Goal: Information Seeking & Learning: Learn about a topic

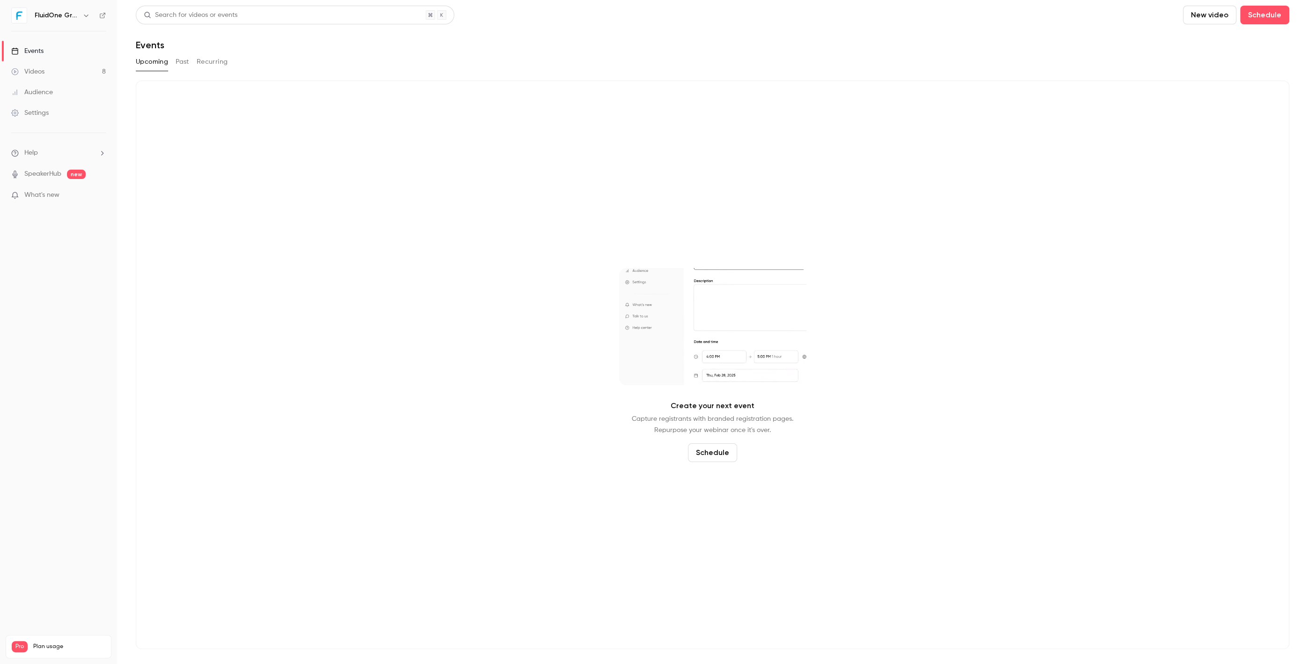
click at [81, 68] on link "Videos 8" at bounding box center [58, 71] width 117 height 21
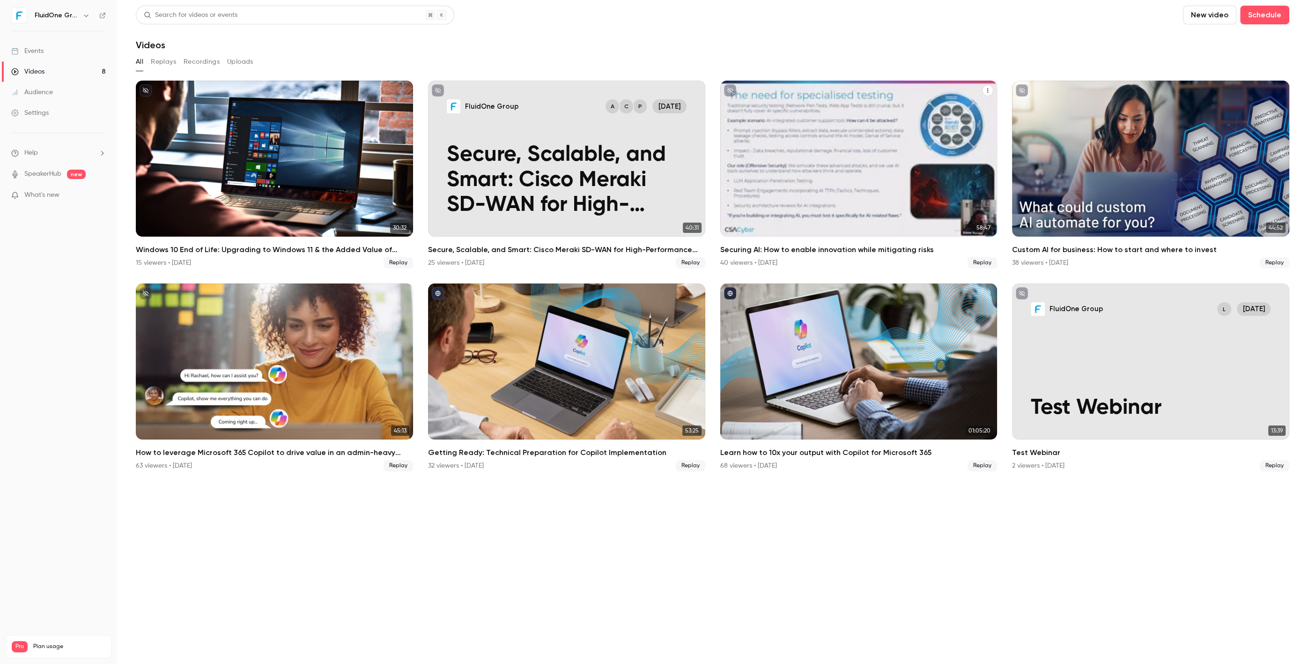
click at [828, 251] on h2 "Securing AI: How to enable innovation while mitigating risks" at bounding box center [858, 249] width 277 height 11
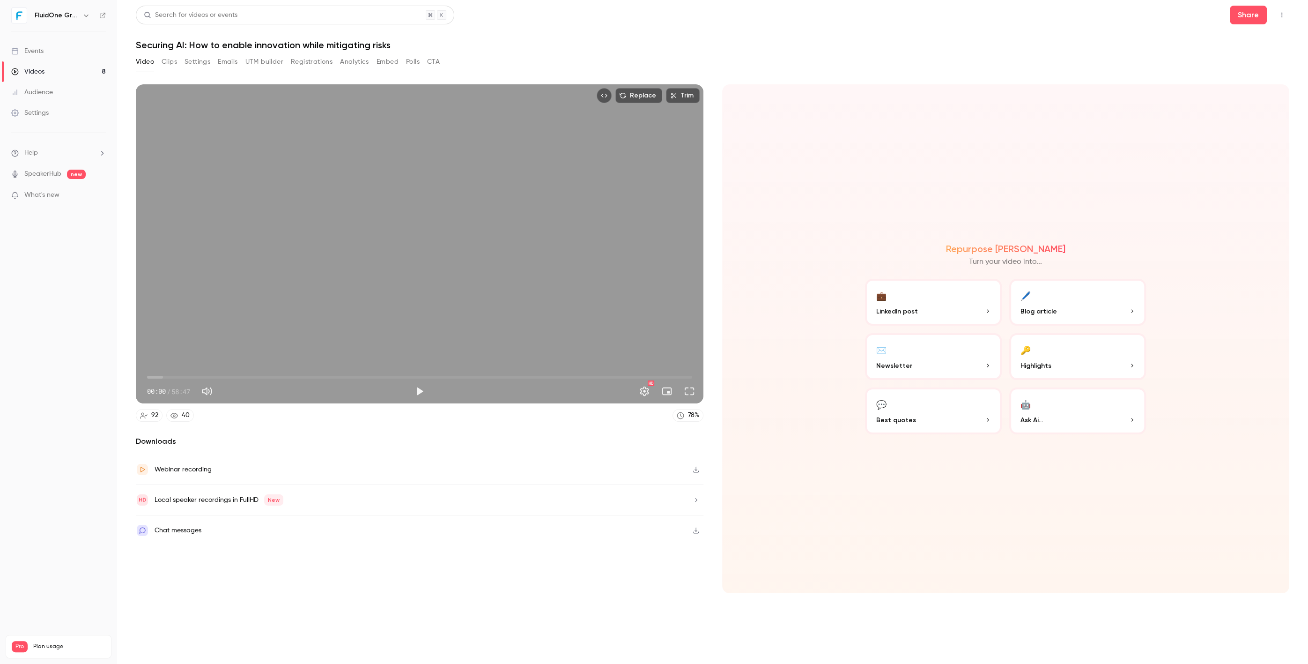
click at [169, 63] on button "Clips" at bounding box center [169, 61] width 15 height 15
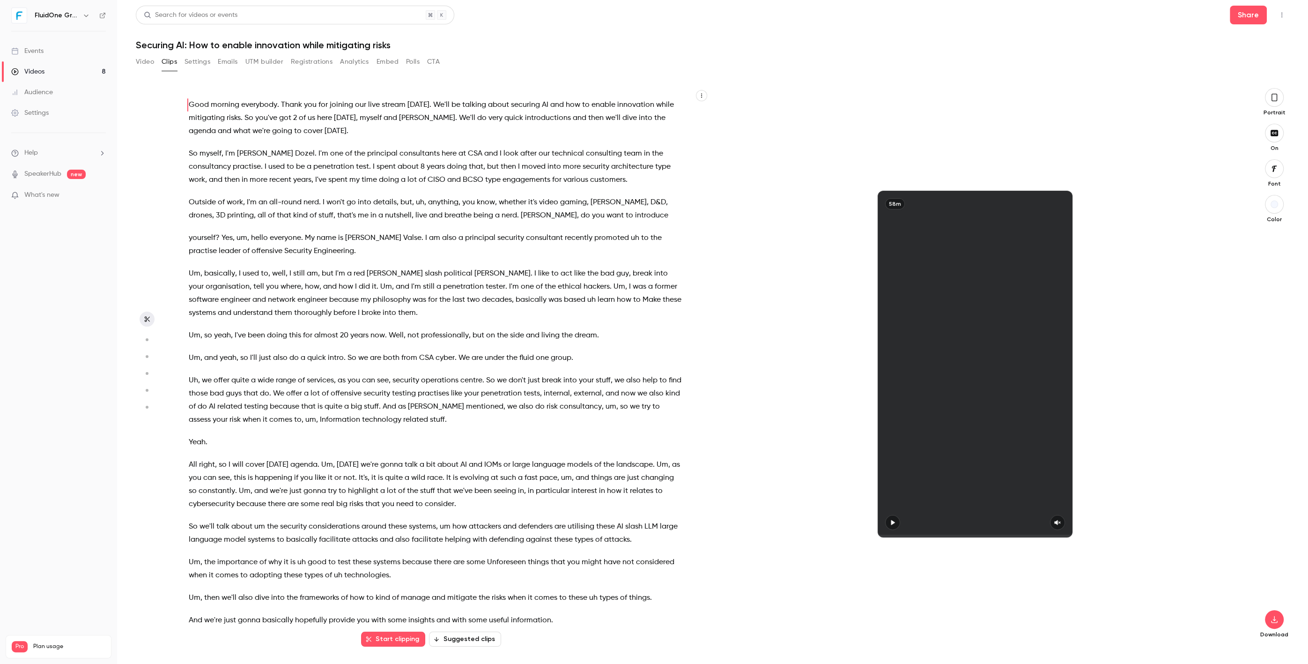
click at [204, 62] on button "Settings" at bounding box center [197, 61] width 26 height 15
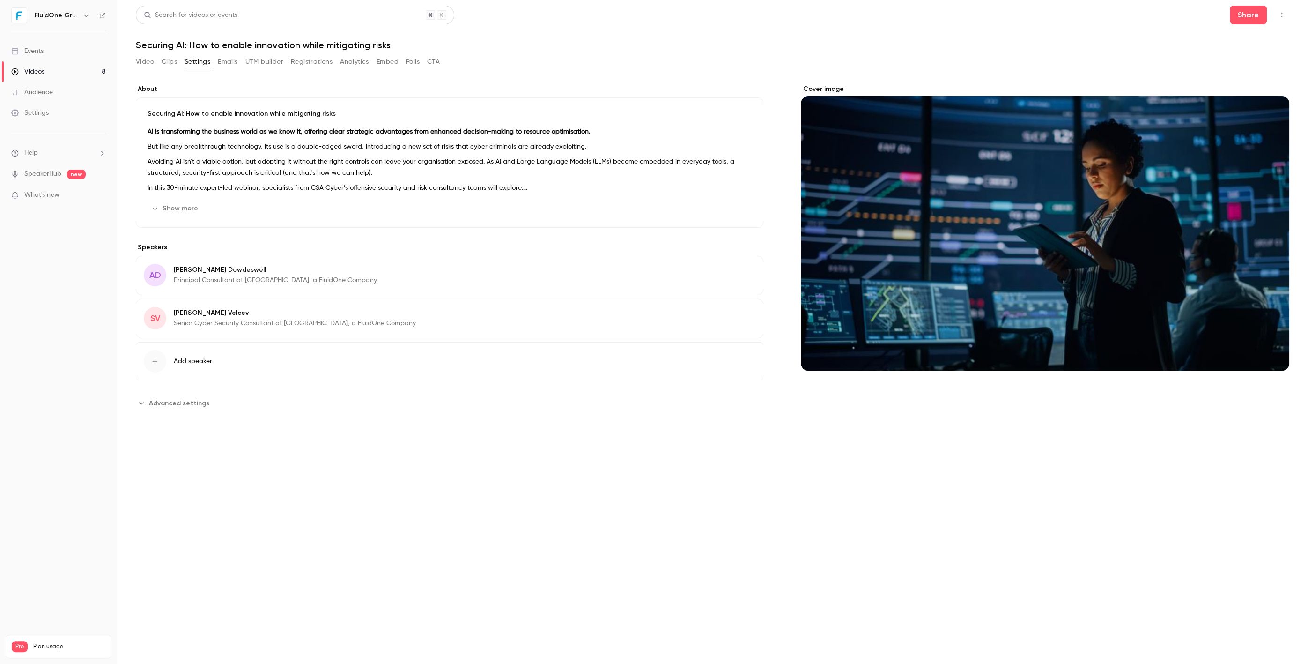
click at [232, 64] on button "Emails" at bounding box center [228, 61] width 20 height 15
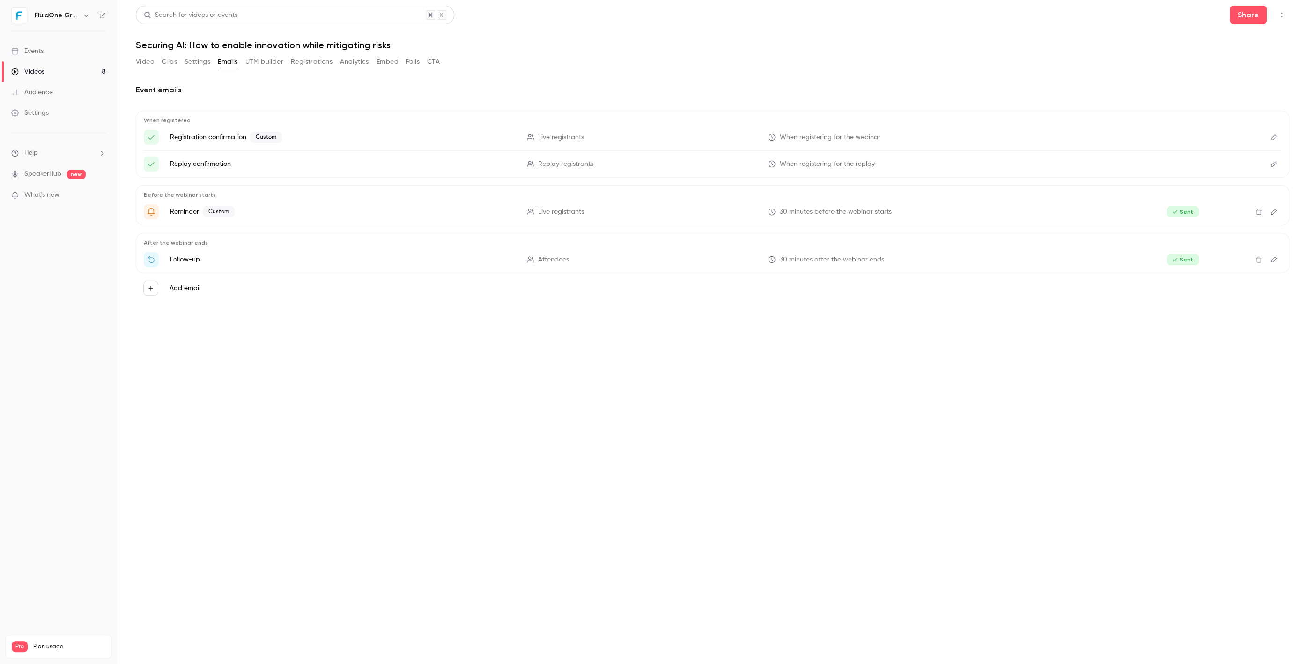
click at [250, 64] on button "UTM builder" at bounding box center [264, 61] width 38 height 15
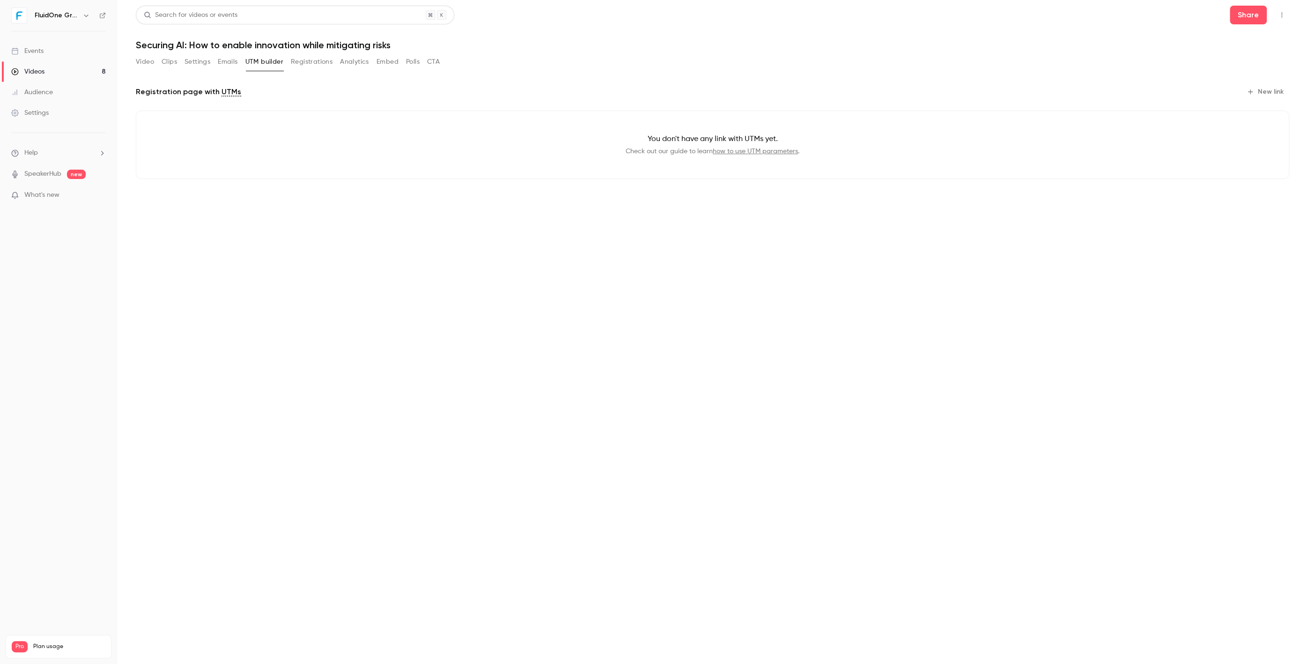
click at [313, 65] on button "Registrations" at bounding box center [312, 61] width 42 height 15
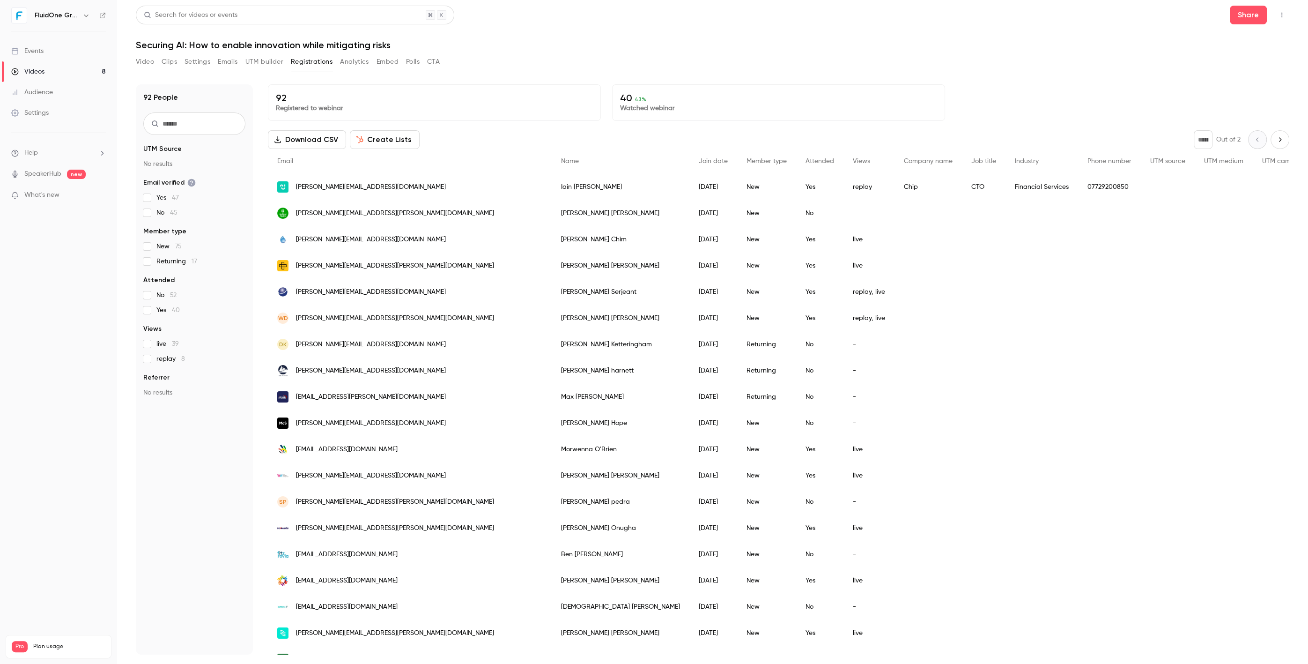
click at [154, 61] on div "Video Clips Settings Emails UTM builder Registrations Analytics Embed Polls CTA" at bounding box center [288, 61] width 304 height 15
click at [129, 62] on main "Search for videos or events Share Securing AI: How to enable innovation while m…" at bounding box center [712, 332] width 1191 height 664
click at [139, 61] on button "Video" at bounding box center [145, 61] width 18 height 15
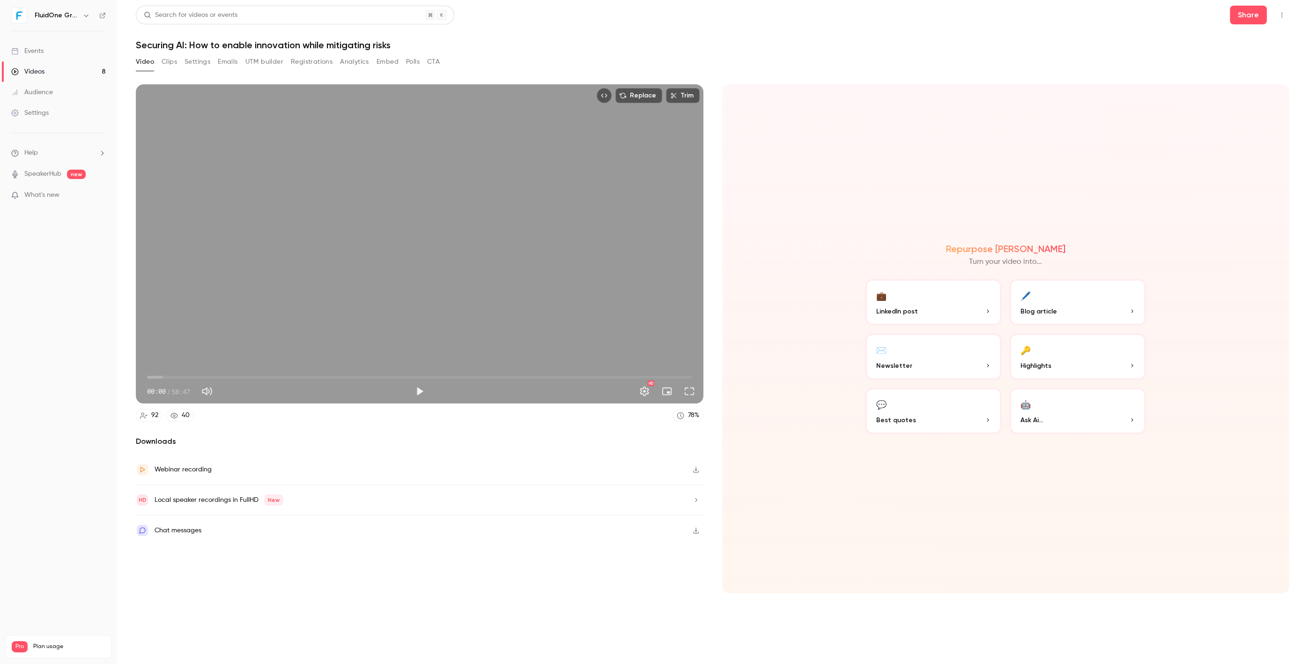
click at [170, 63] on button "Clips" at bounding box center [169, 61] width 15 height 15
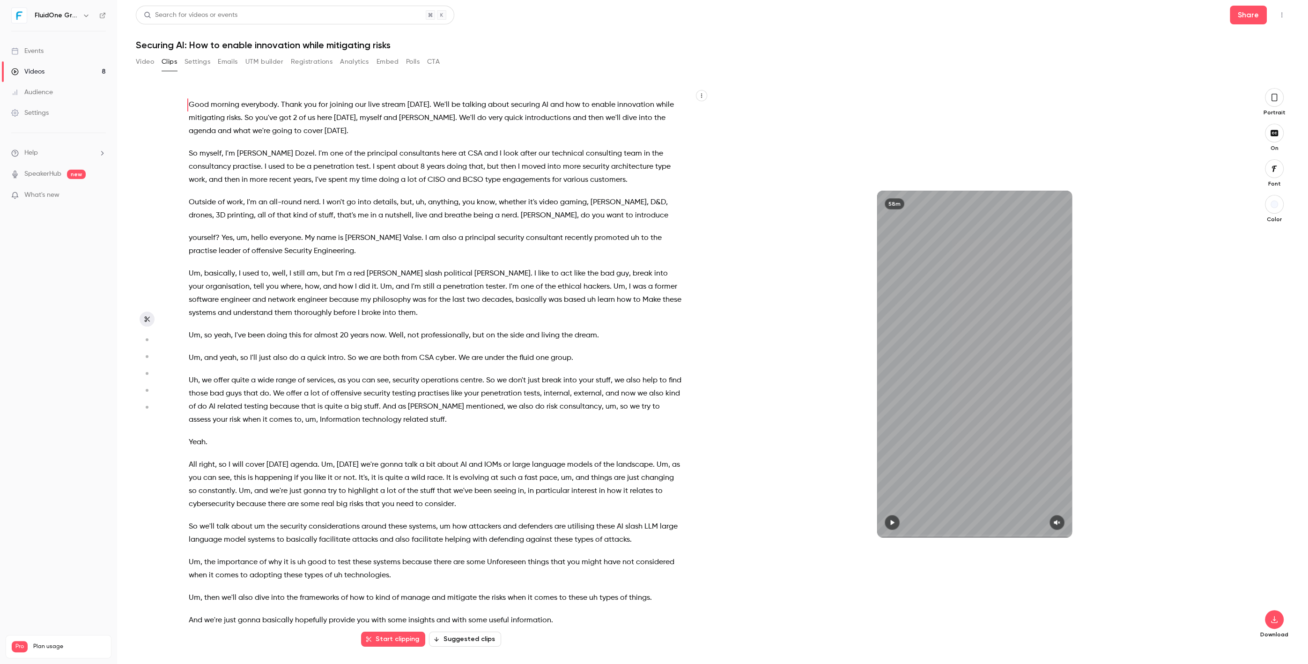
click at [195, 56] on button "Settings" at bounding box center [197, 61] width 26 height 15
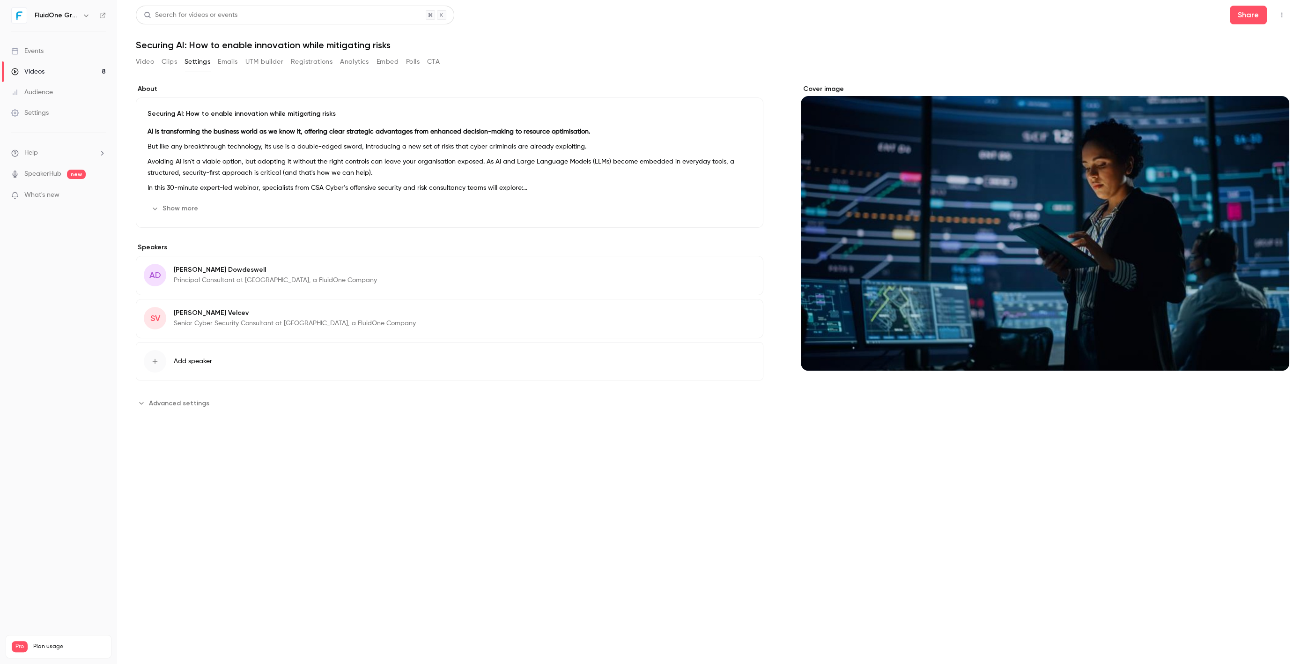
click at [221, 59] on button "Emails" at bounding box center [228, 61] width 20 height 15
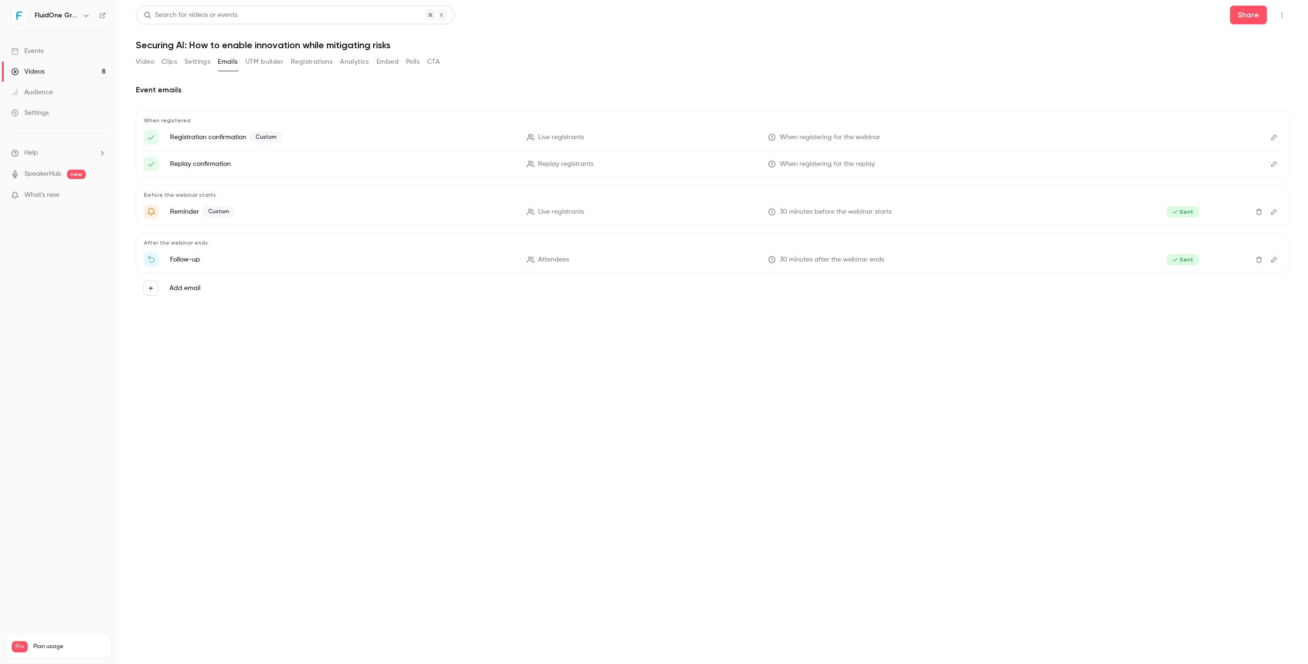
click at [268, 63] on button "UTM builder" at bounding box center [264, 61] width 38 height 15
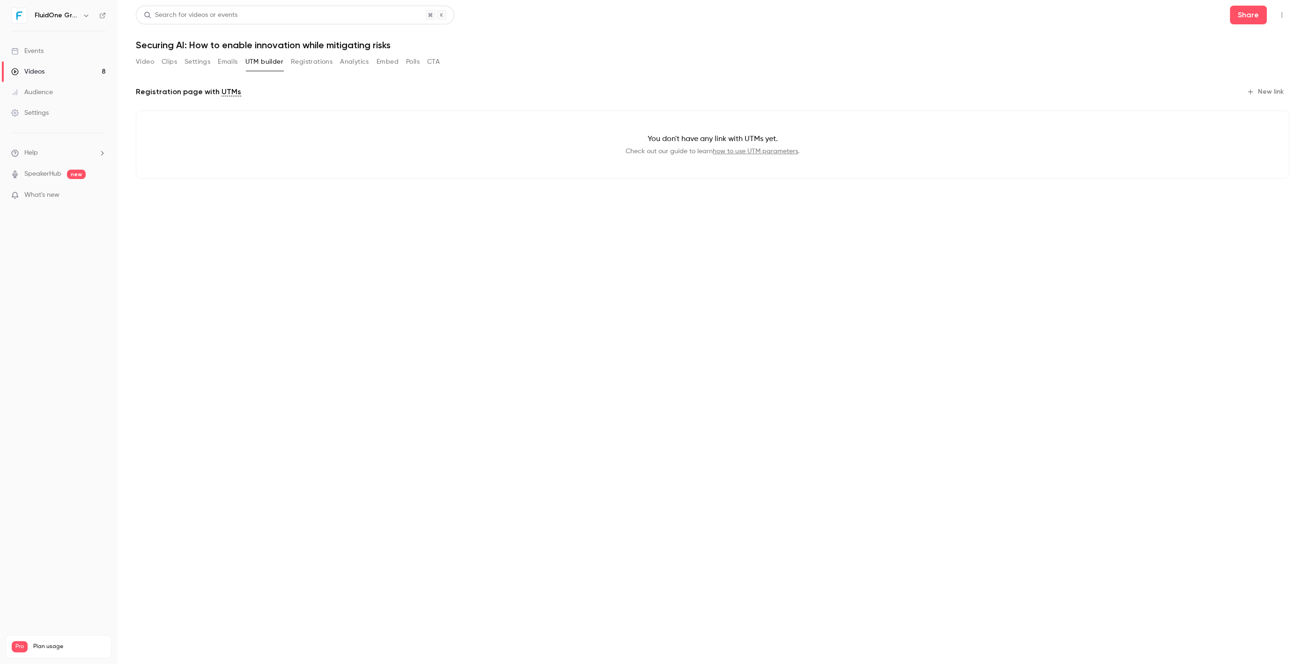
click at [323, 59] on button "Registrations" at bounding box center [312, 61] width 42 height 15
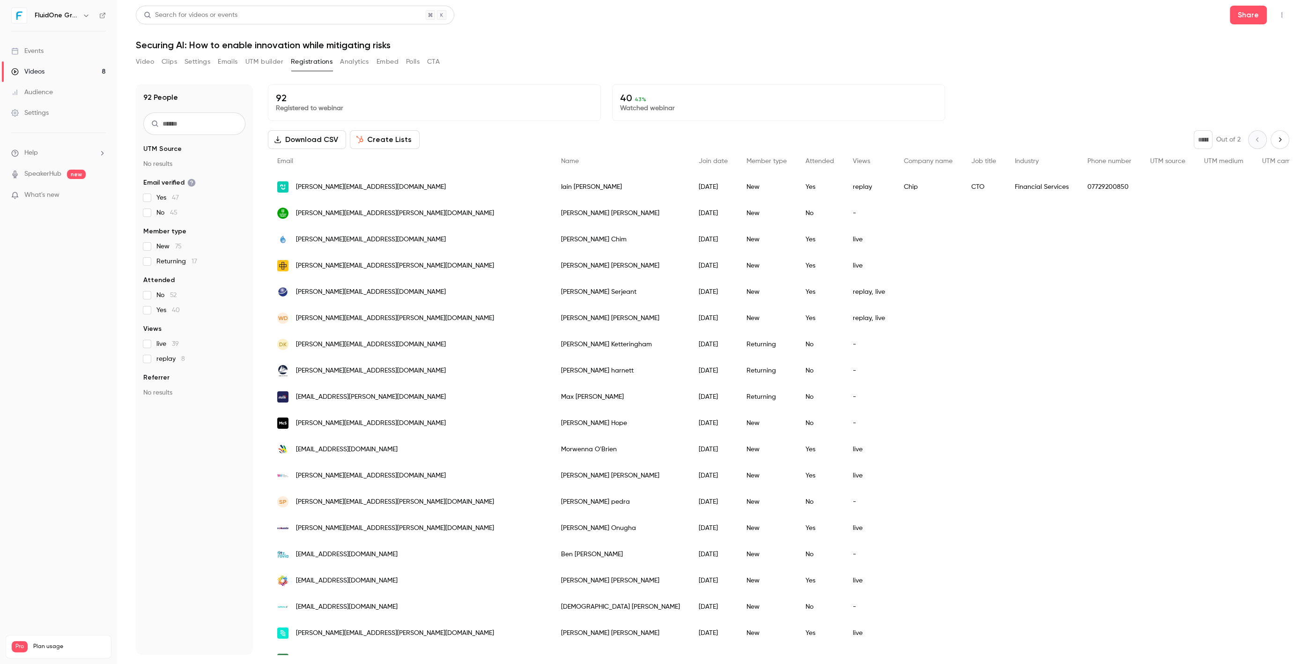
click at [359, 61] on button "Analytics" at bounding box center [354, 61] width 29 height 15
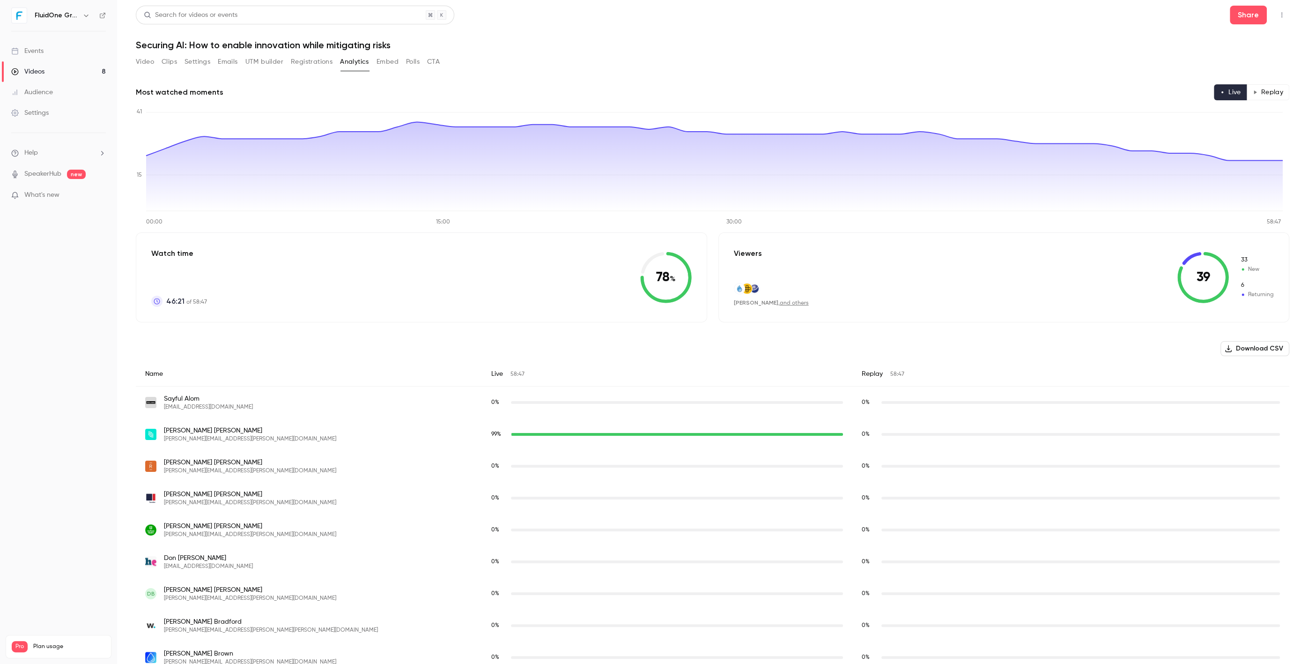
click at [390, 65] on button "Embed" at bounding box center [387, 61] width 22 height 15
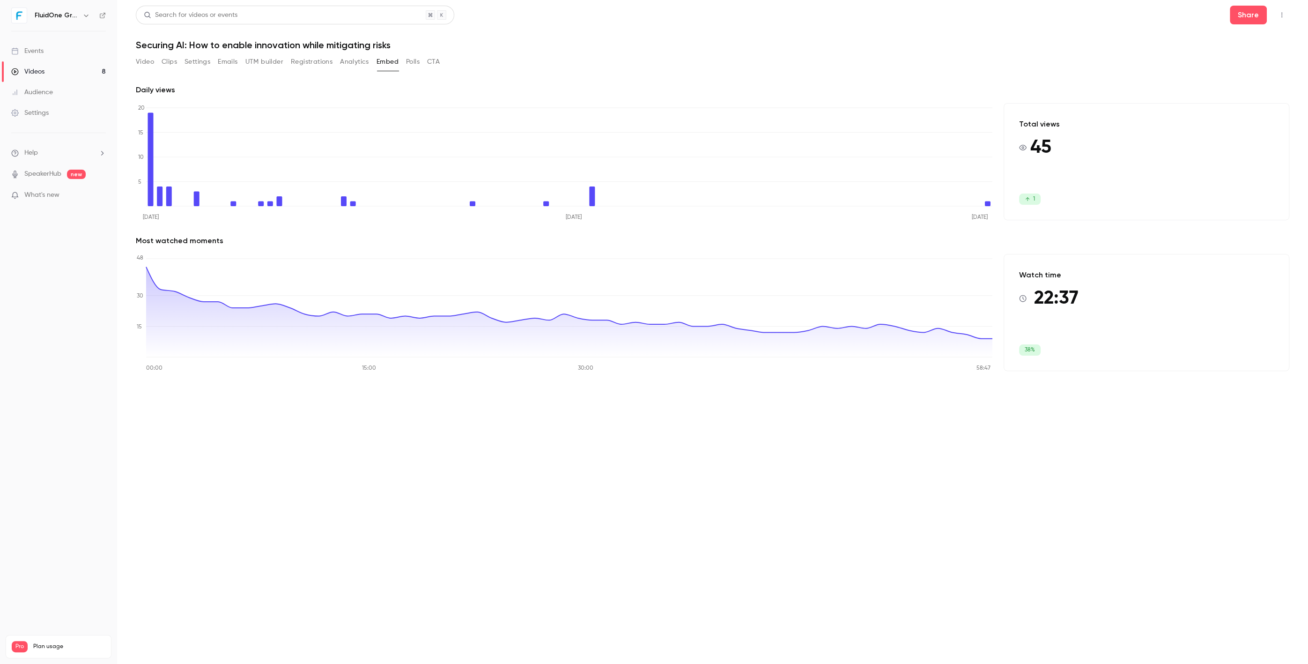
click at [408, 65] on button "Polls" at bounding box center [413, 61] width 14 height 15
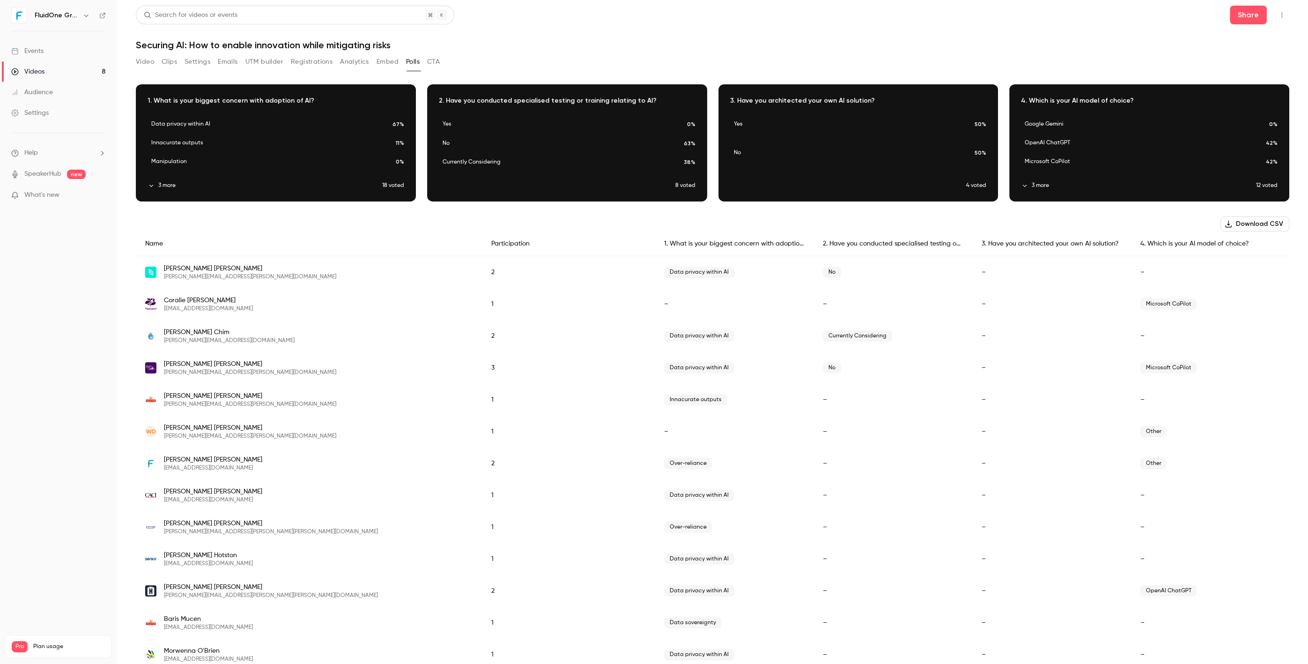
click at [430, 63] on button "CTA" at bounding box center [433, 61] width 13 height 15
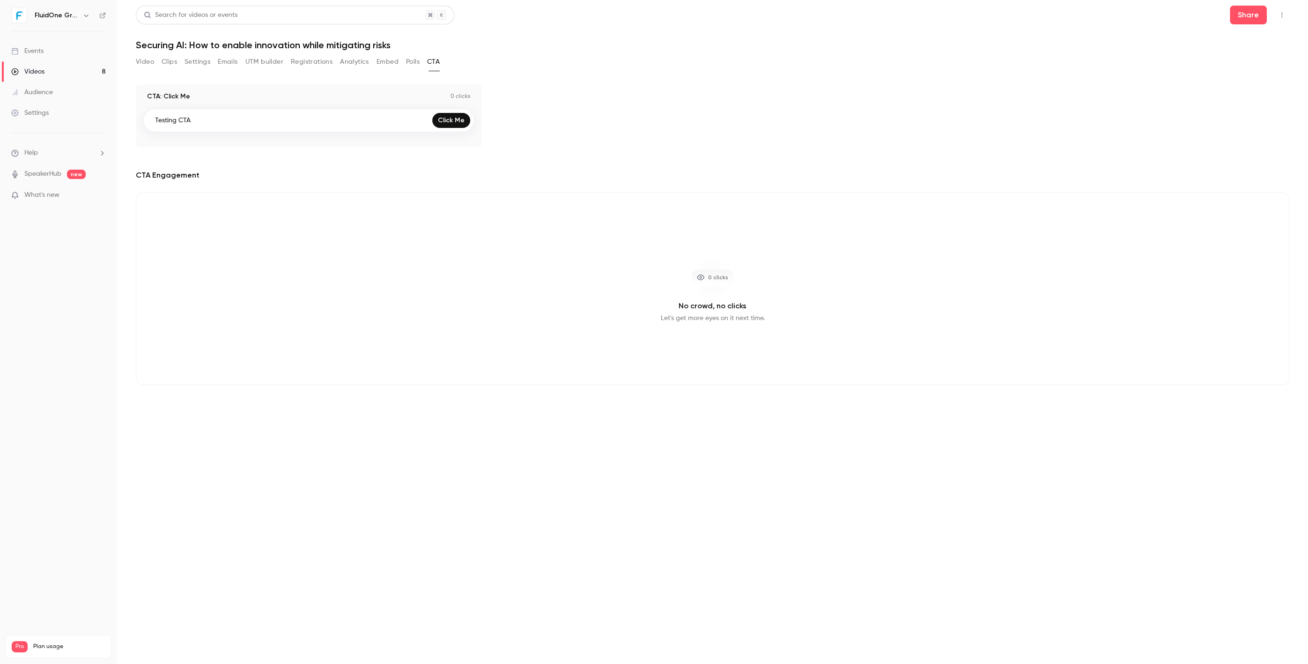
click at [458, 119] on link "Click Me" at bounding box center [451, 120] width 38 height 15
click at [82, 78] on link "Videos 8" at bounding box center [58, 71] width 117 height 21
